Goal: Find specific page/section: Find specific page/section

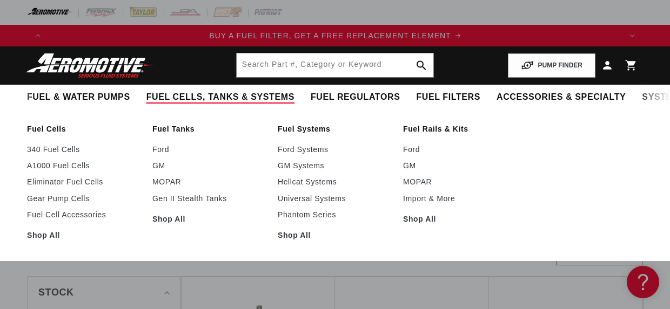
scroll to position [0, 573]
click at [161, 151] on link "Ford" at bounding box center [209, 150] width 115 height 10
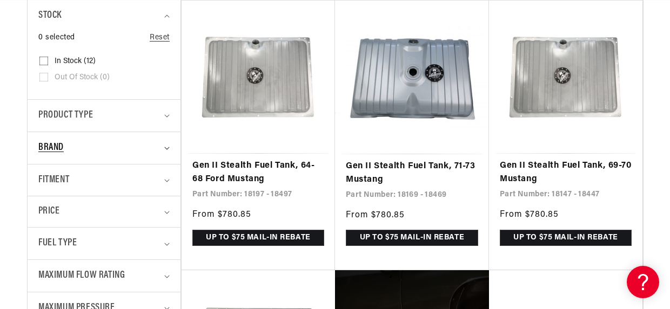
scroll to position [295, 0]
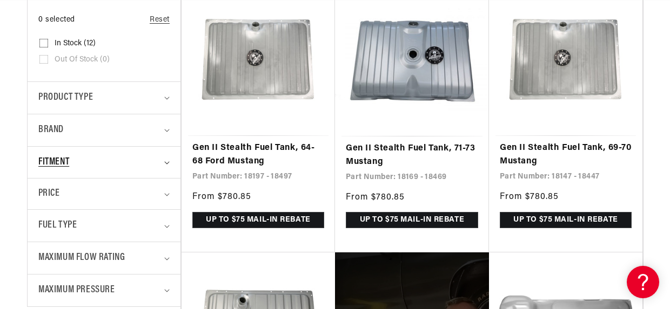
click at [165, 165] on icon "Fitment (0 selected)" at bounding box center [166, 162] width 5 height 3
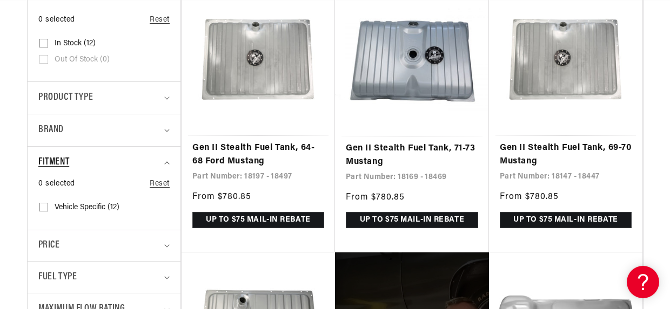
click at [165, 165] on icon "Fitment (0 selected)" at bounding box center [166, 163] width 5 height 3
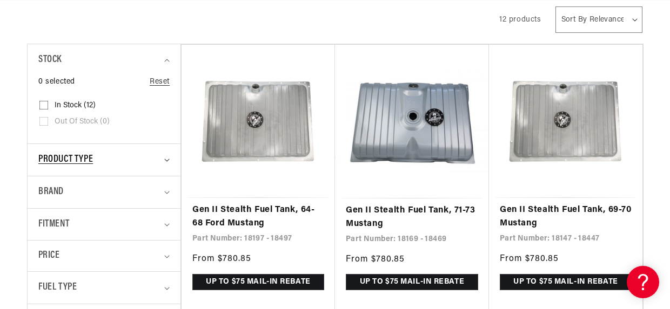
scroll to position [0, 1145]
click at [166, 159] on summary "Product type" at bounding box center [103, 160] width 131 height 32
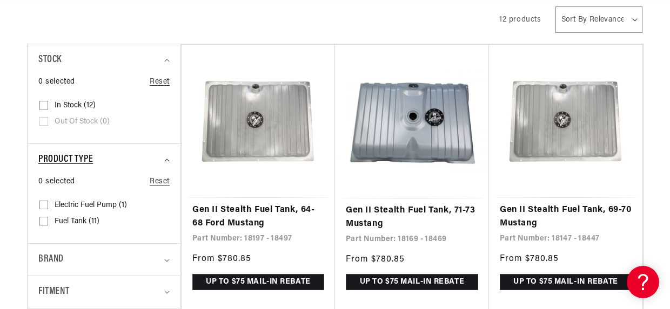
click at [169, 160] on icon "Product type (0 selected)" at bounding box center [166, 160] width 5 height 3
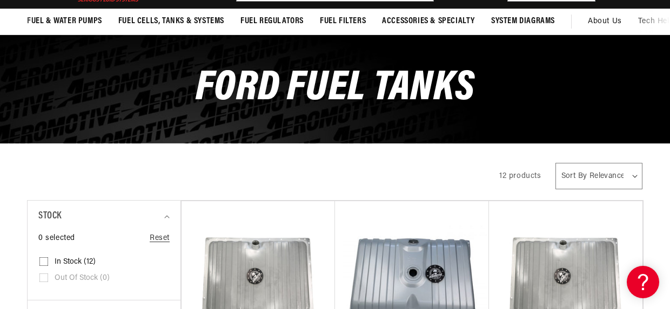
scroll to position [0, 0]
